Goal: Task Accomplishment & Management: Complete application form

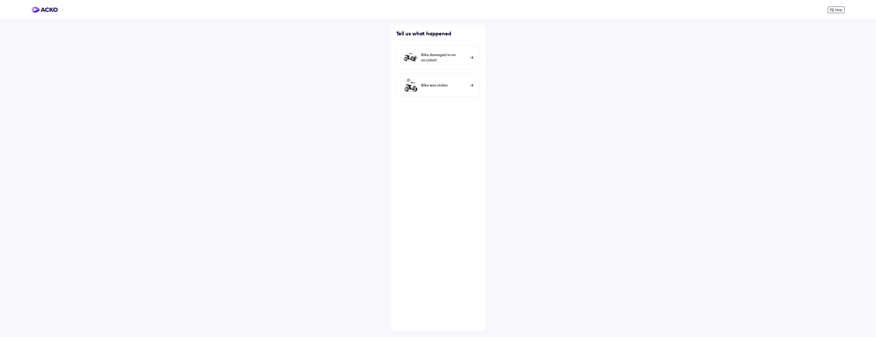
click at [431, 59] on div "Bike damaged in an accident" at bounding box center [444, 57] width 46 height 10
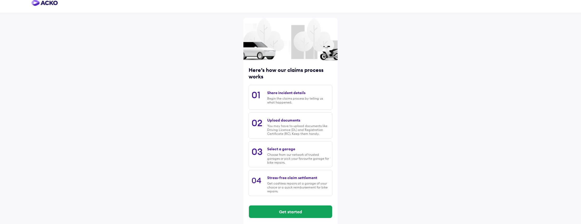
scroll to position [10, 0]
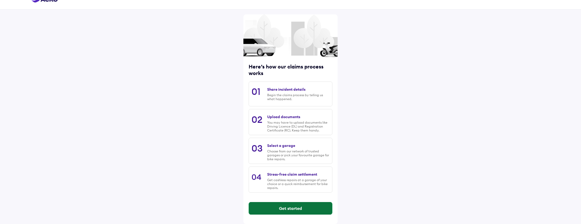
click at [309, 208] on button "Get started" at bounding box center [290, 208] width 83 height 13
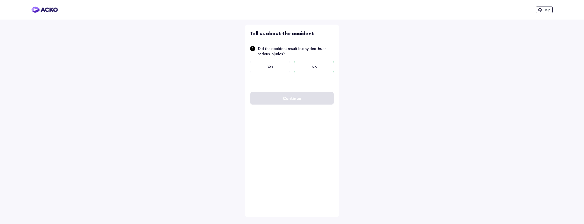
click at [318, 68] on div "No" at bounding box center [314, 67] width 40 height 13
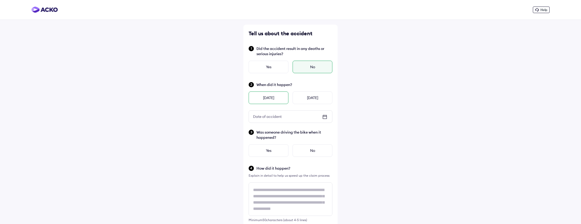
click at [263, 98] on div "[DATE]" at bounding box center [269, 98] width 40 height 13
click at [267, 153] on div "Yes" at bounding box center [269, 150] width 40 height 13
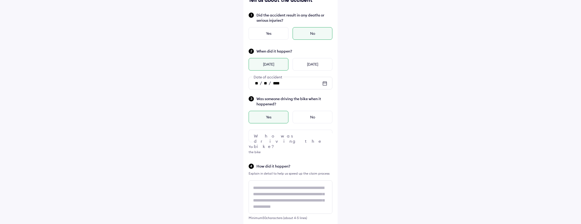
scroll to position [35, 0]
click at [269, 132] on div at bounding box center [291, 135] width 84 height 13
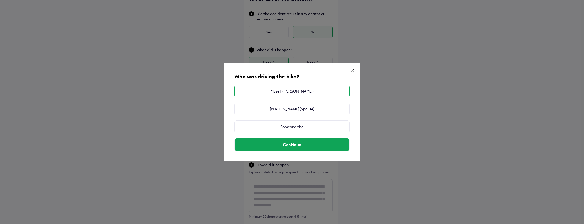
click at [270, 93] on div "Myself ([PERSON_NAME])" at bounding box center [291, 91] width 115 height 13
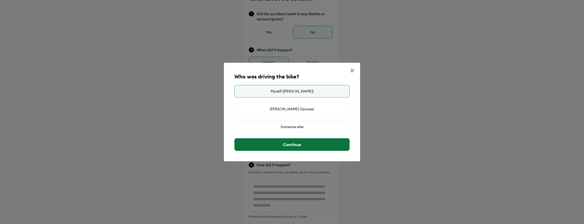
click at [291, 146] on button "Continue" at bounding box center [292, 144] width 115 height 13
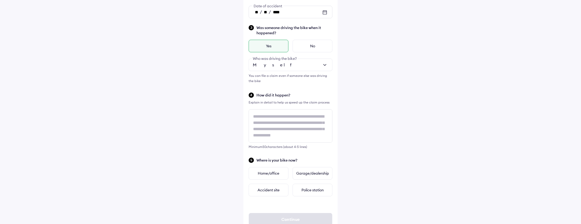
scroll to position [122, 0]
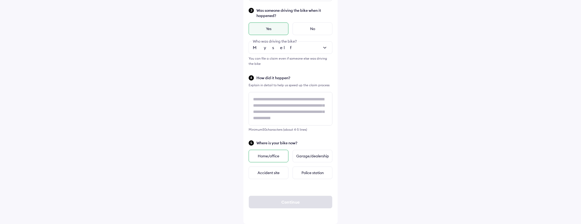
click at [272, 157] on div "Home/office" at bounding box center [269, 156] width 40 height 13
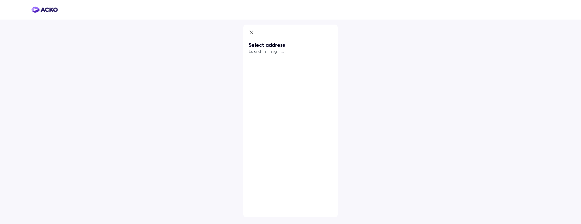
scroll to position [0, 0]
click at [253, 34] on icon at bounding box center [252, 33] width 5 height 6
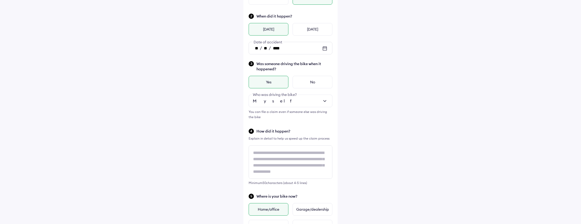
scroll to position [141, 0]
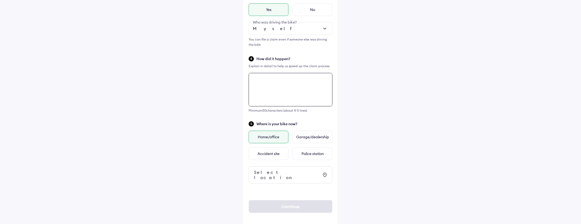
click at [261, 84] on textarea at bounding box center [291, 90] width 84 height 34
type textarea "*"
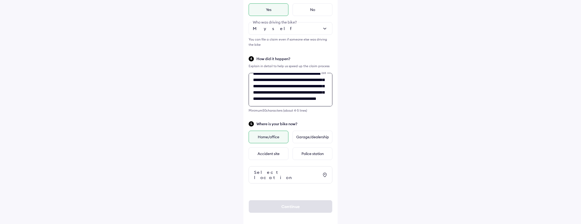
type textarea "**********"
click at [272, 138] on div "Home/office" at bounding box center [269, 137] width 40 height 13
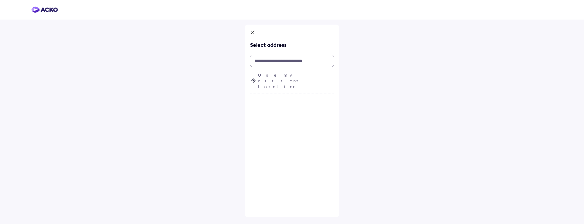
click at [277, 64] on input "text" at bounding box center [292, 61] width 84 height 12
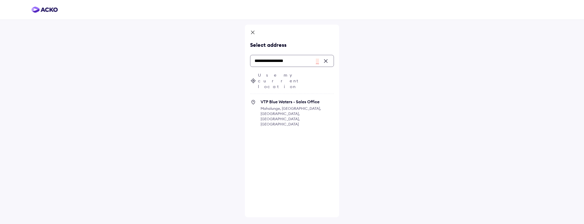
click at [296, 60] on input "**********" at bounding box center [292, 61] width 84 height 12
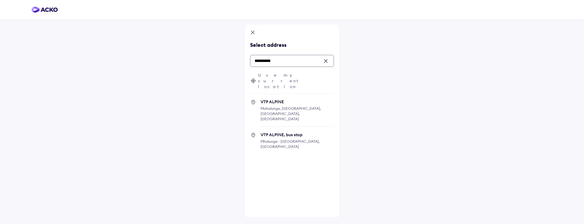
click at [288, 99] on span "VTP ALPINE Mahalunge, [GEOGRAPHIC_DATA], [GEOGRAPHIC_DATA], [GEOGRAPHIC_DATA]" at bounding box center [296, 113] width 73 height 28
type input "**********"
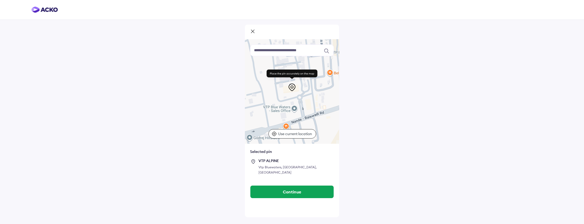
drag, startPoint x: 290, startPoint y: 96, endPoint x: 304, endPoint y: 99, distance: 14.5
click at [304, 99] on div at bounding box center [292, 91] width 94 height 105
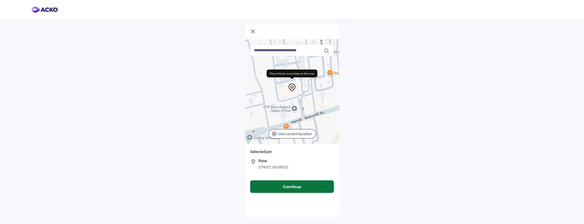
click at [277, 189] on button "Continue" at bounding box center [291, 187] width 83 height 13
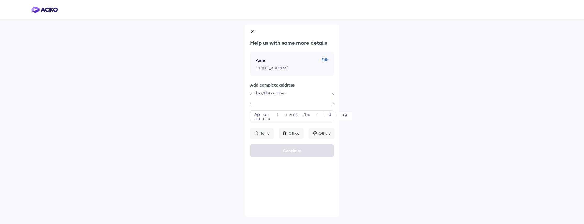
click at [266, 105] on input "text" at bounding box center [292, 99] width 84 height 12
type input "****"
type input "**********"
click at [260, 136] on p "Home" at bounding box center [264, 133] width 10 height 5
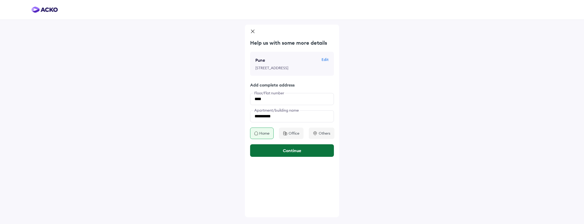
click at [295, 157] on button "Continue" at bounding box center [292, 150] width 84 height 13
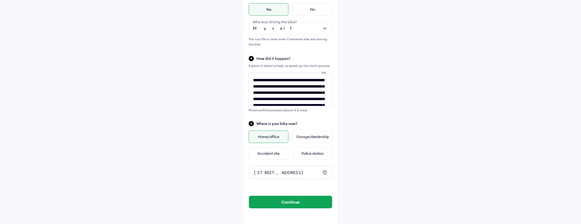
scroll to position [145, 0]
click at [277, 202] on button "Continue" at bounding box center [290, 202] width 83 height 13
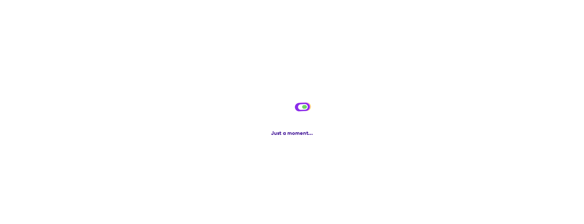
scroll to position [0, 0]
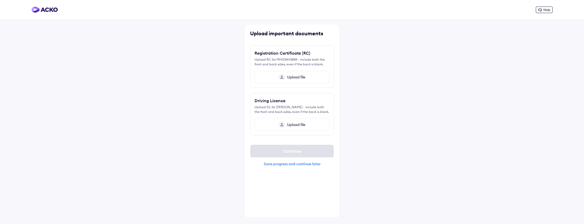
click at [298, 74] on div "Upload file" at bounding box center [291, 77] width 75 height 13
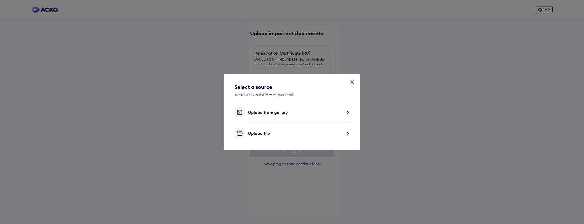
click at [273, 132] on div "Upload file" at bounding box center [295, 133] width 94 height 5
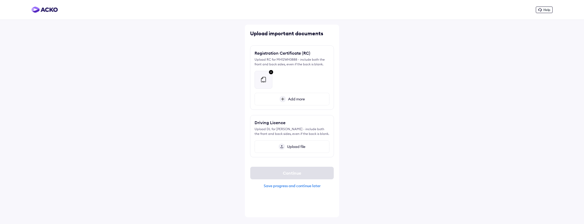
click at [283, 147] on img at bounding box center [282, 147] width 6 height 6
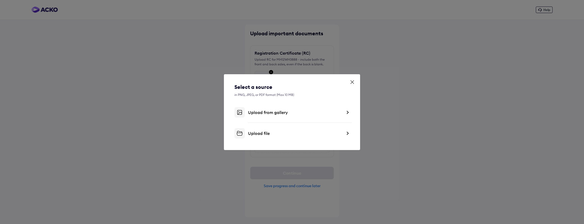
click at [261, 132] on div "Upload file" at bounding box center [295, 133] width 94 height 5
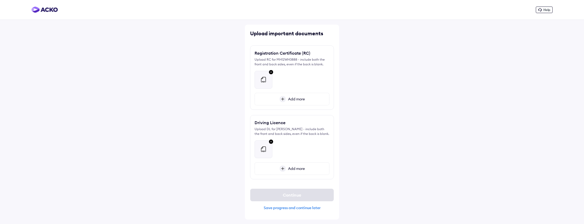
click at [311, 147] on div at bounding box center [291, 147] width 75 height 22
click at [296, 188] on div "Continue Save progress and continue later" at bounding box center [292, 200] width 84 height 30
click at [293, 196] on div "Continue" at bounding box center [292, 195] width 84 height 13
click at [278, 207] on div "Save progress and continue later" at bounding box center [292, 208] width 84 height 5
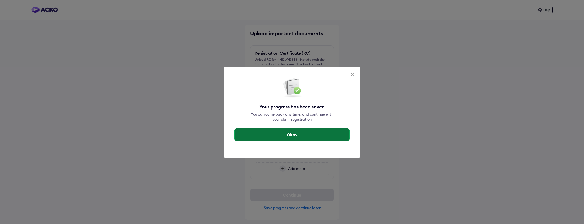
click at [281, 137] on button "Okay" at bounding box center [292, 135] width 115 height 13
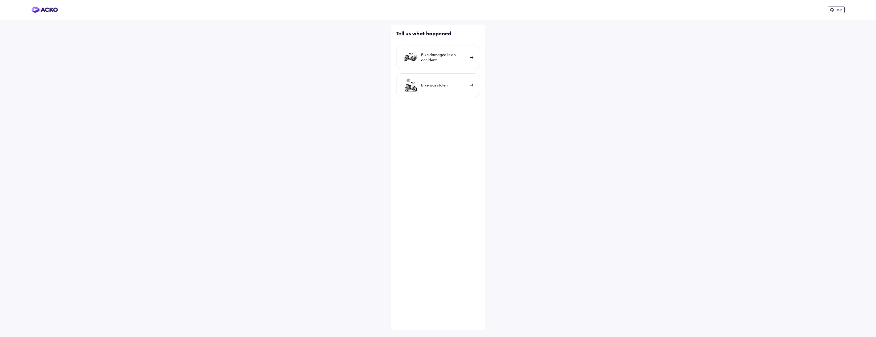
click at [454, 56] on div "Bike damaged in an accident" at bounding box center [444, 57] width 46 height 10
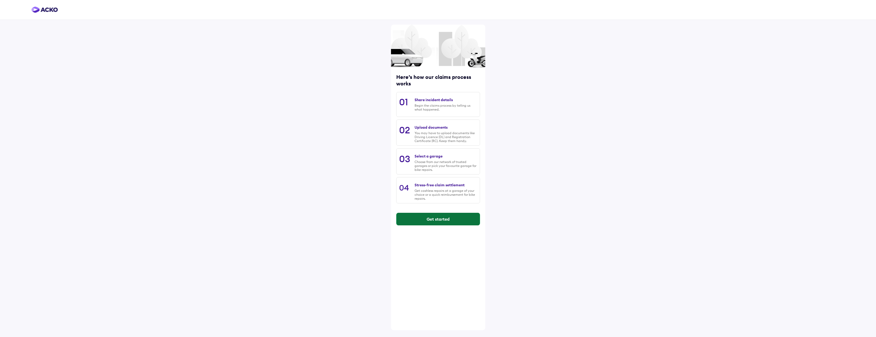
click at [442, 222] on button "Get started" at bounding box center [437, 219] width 83 height 13
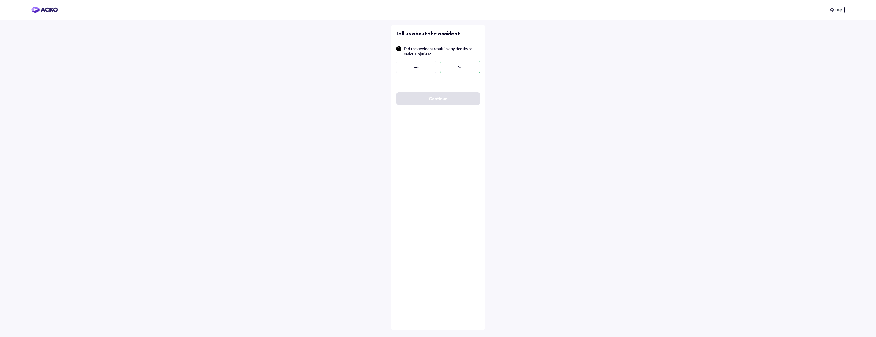
click at [446, 62] on div "No" at bounding box center [460, 67] width 40 height 13
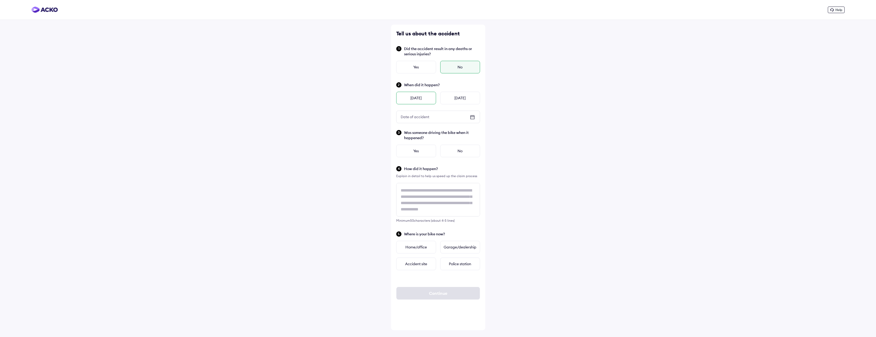
click at [423, 95] on div "[DATE]" at bounding box center [416, 98] width 40 height 13
click at [49, 10] on img at bounding box center [44, 10] width 26 height 6
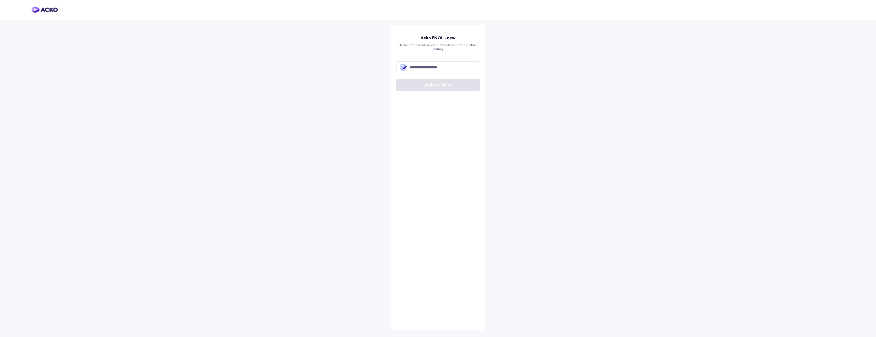
click at [49, 12] on img at bounding box center [44, 10] width 26 height 6
